Goal: Task Accomplishment & Management: Manage account settings

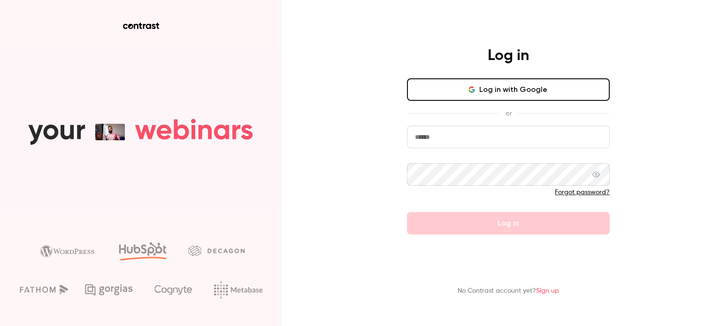
type input "**********"
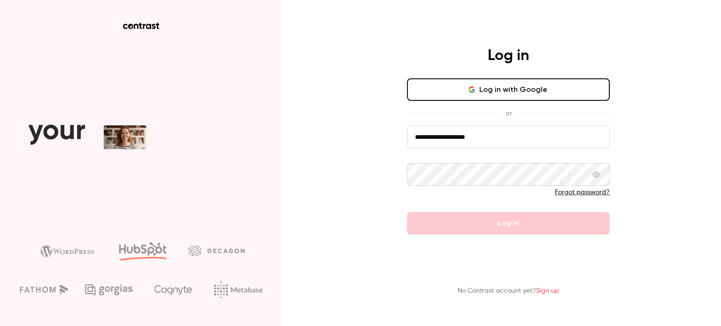
click at [561, 26] on div at bounding box center [508, 26] width 244 height 7
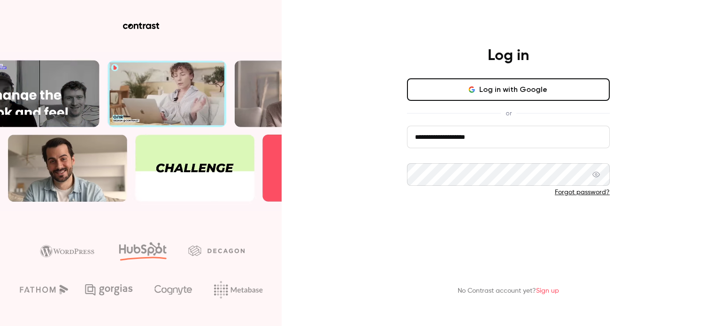
click at [508, 217] on button "Log in" at bounding box center [508, 223] width 203 height 23
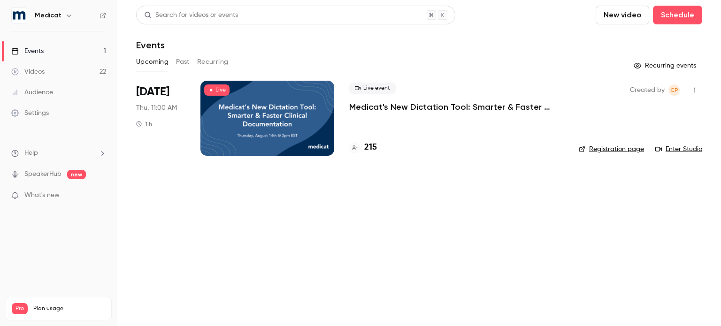
click at [372, 112] on p "Medicat's New Dictation Tool: Smarter & Faster Clinical Documentation" at bounding box center [456, 106] width 215 height 11
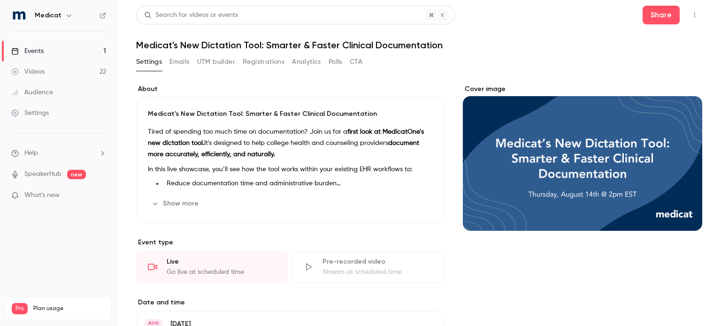
click at [261, 65] on button "Registrations" at bounding box center [264, 61] width 42 height 15
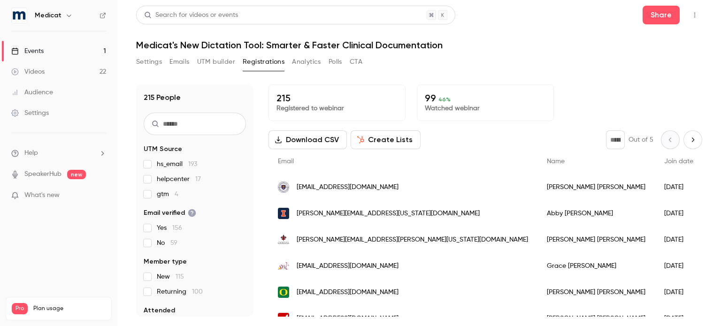
click at [203, 123] on input "text" at bounding box center [195, 124] width 102 height 23
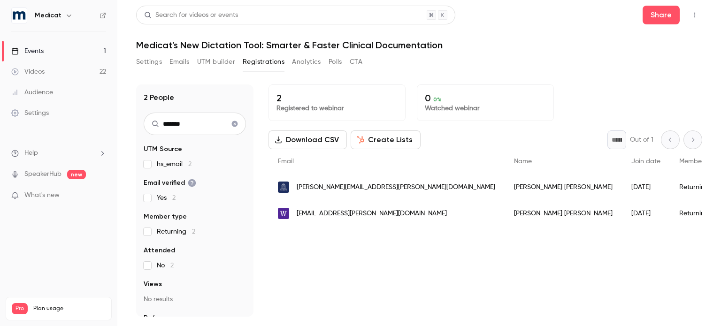
type input "*******"
click at [670, 191] on div "Returning" at bounding box center [699, 187] width 59 height 26
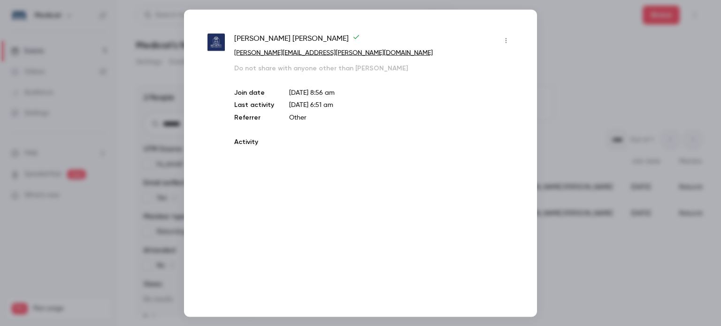
click at [502, 40] on icon "button" at bounding box center [506, 40] width 8 height 7
click at [570, 54] on div at bounding box center [360, 163] width 721 height 326
click at [622, 50] on div at bounding box center [360, 163] width 721 height 326
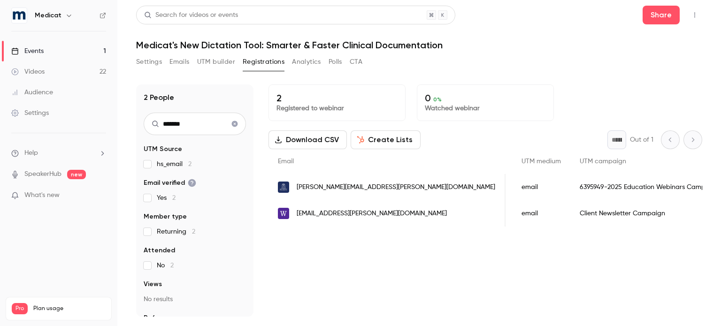
scroll to position [0, 387]
